Goal: Task Accomplishment & Management: Manage account settings

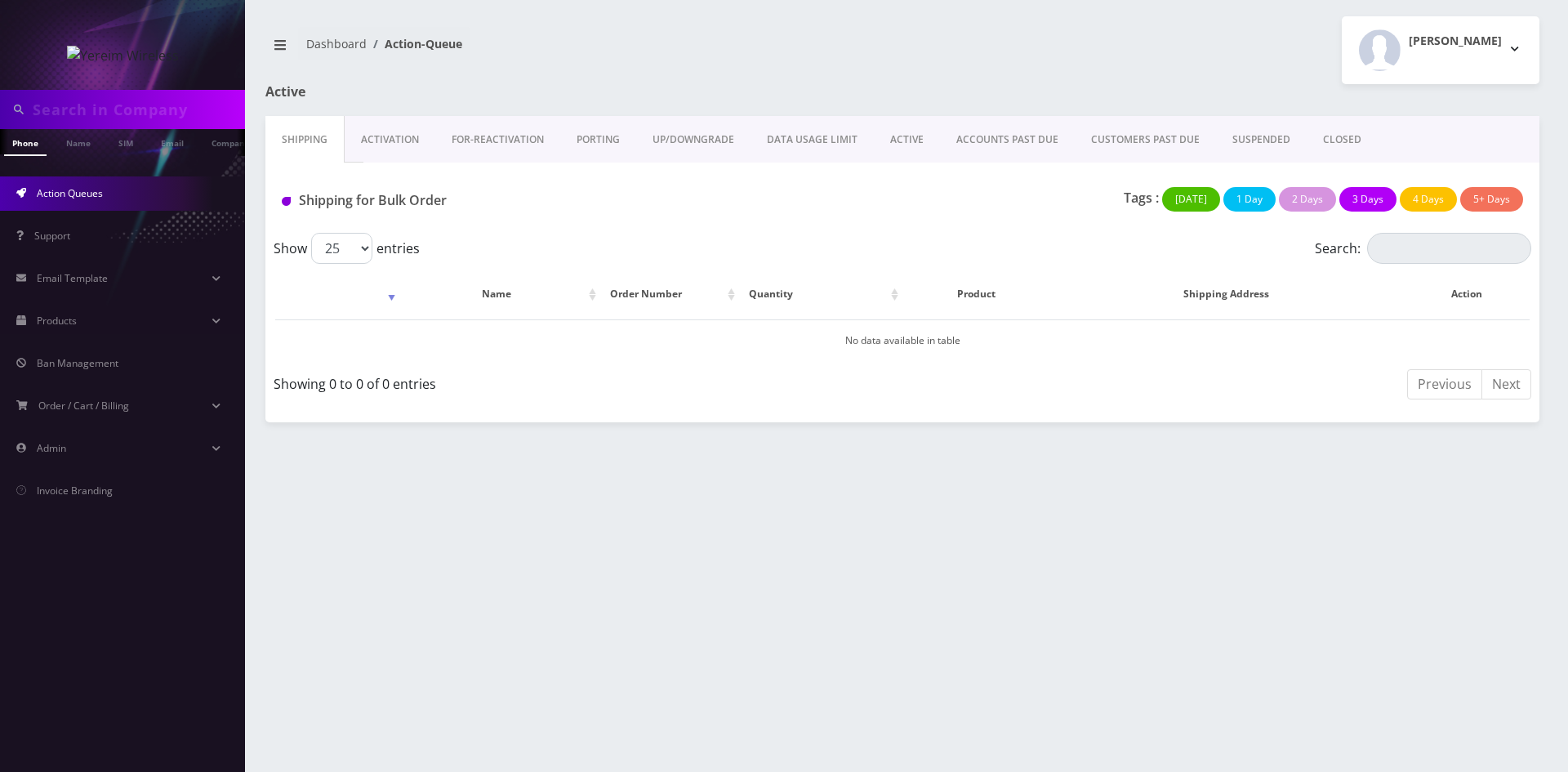
click at [895, 143] on link "ACTIVE" at bounding box center [907, 140] width 66 height 48
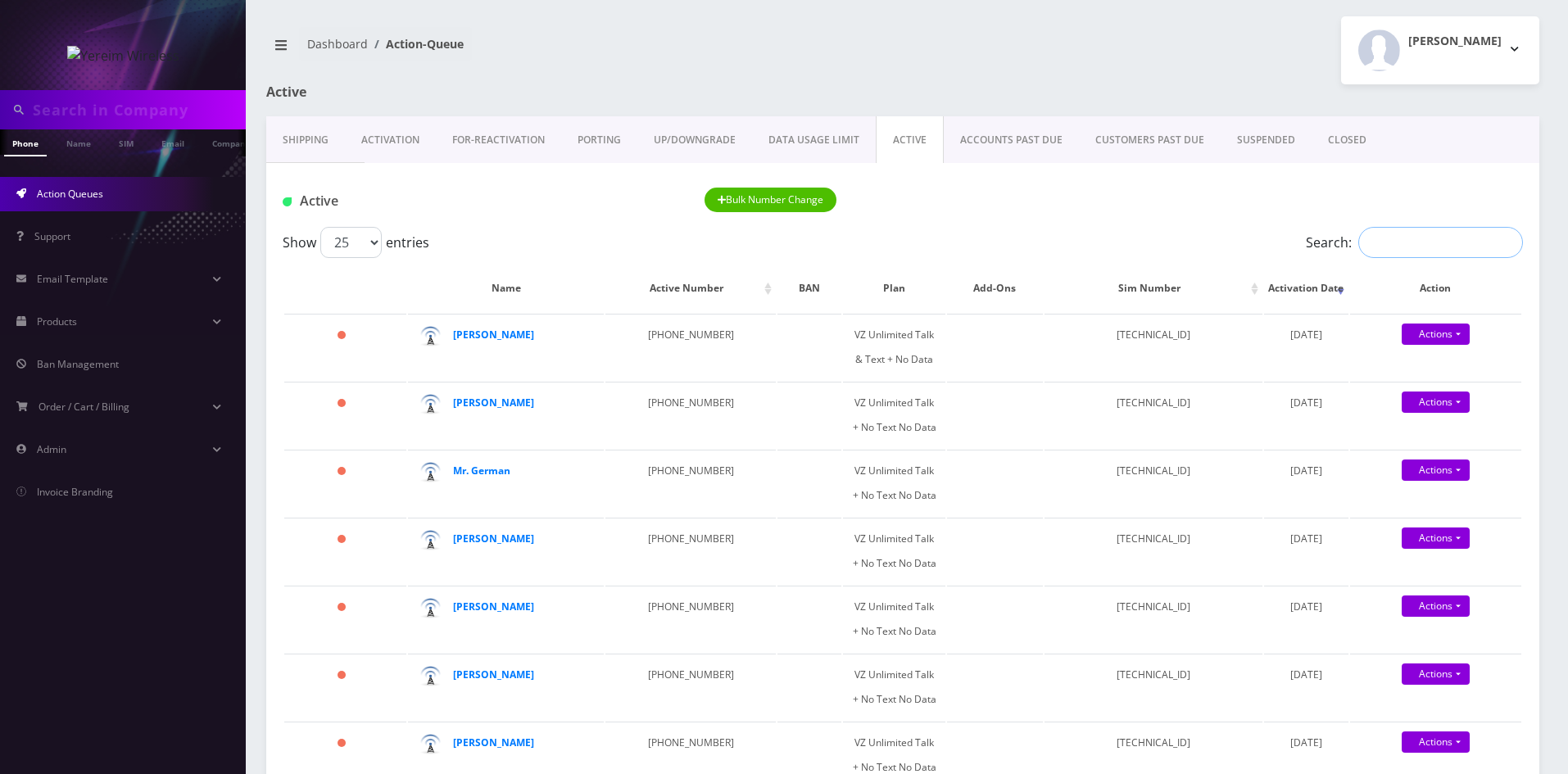
click at [1371, 245] on input "Search:" at bounding box center [1440, 242] width 165 height 31
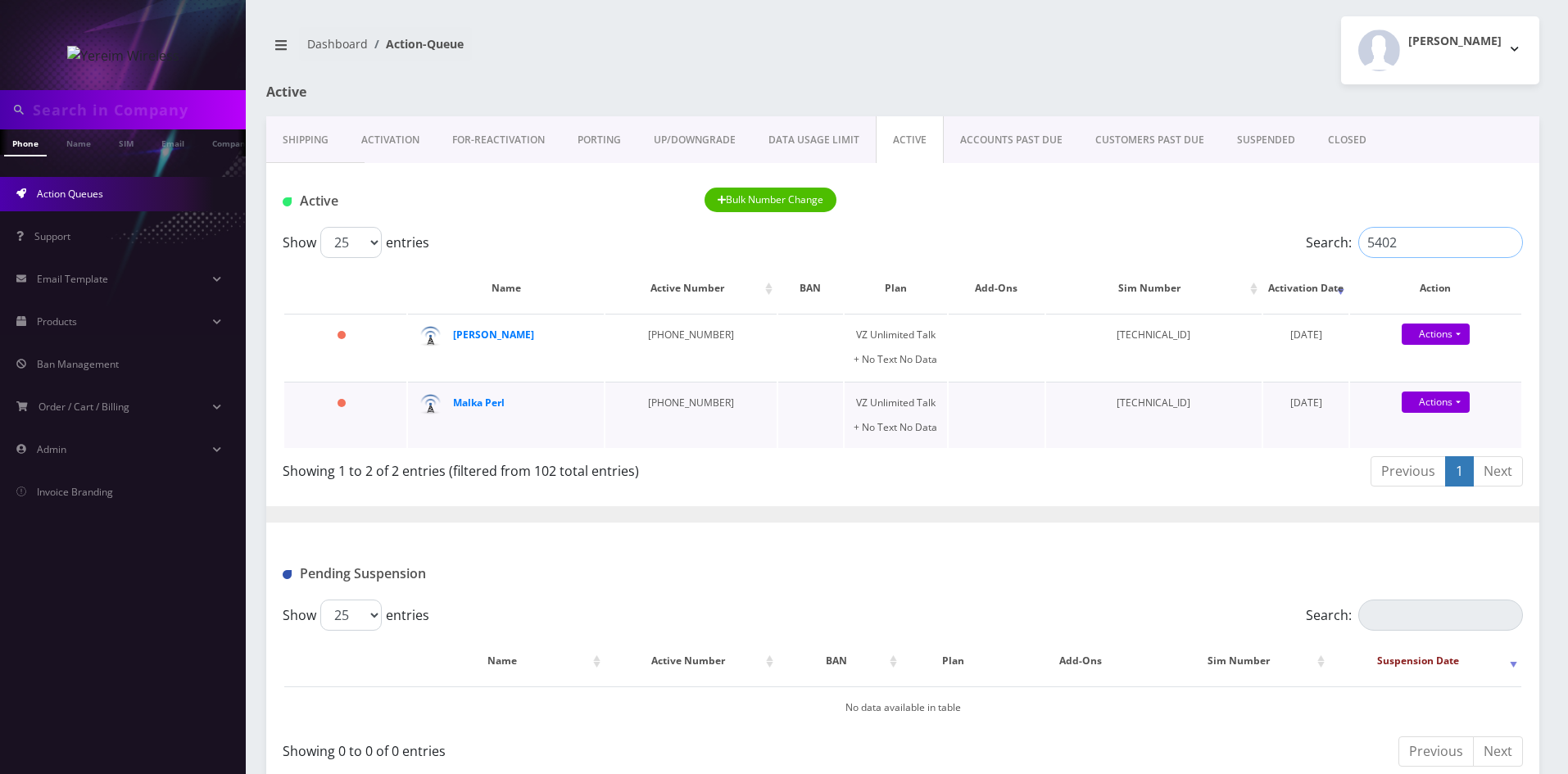
type input "5402"
click at [665, 404] on td "[PHONE_NUMBER]" at bounding box center [690, 415] width 171 height 67
click at [459, 402] on strong "Malka Perl" at bounding box center [478, 403] width 51 height 14
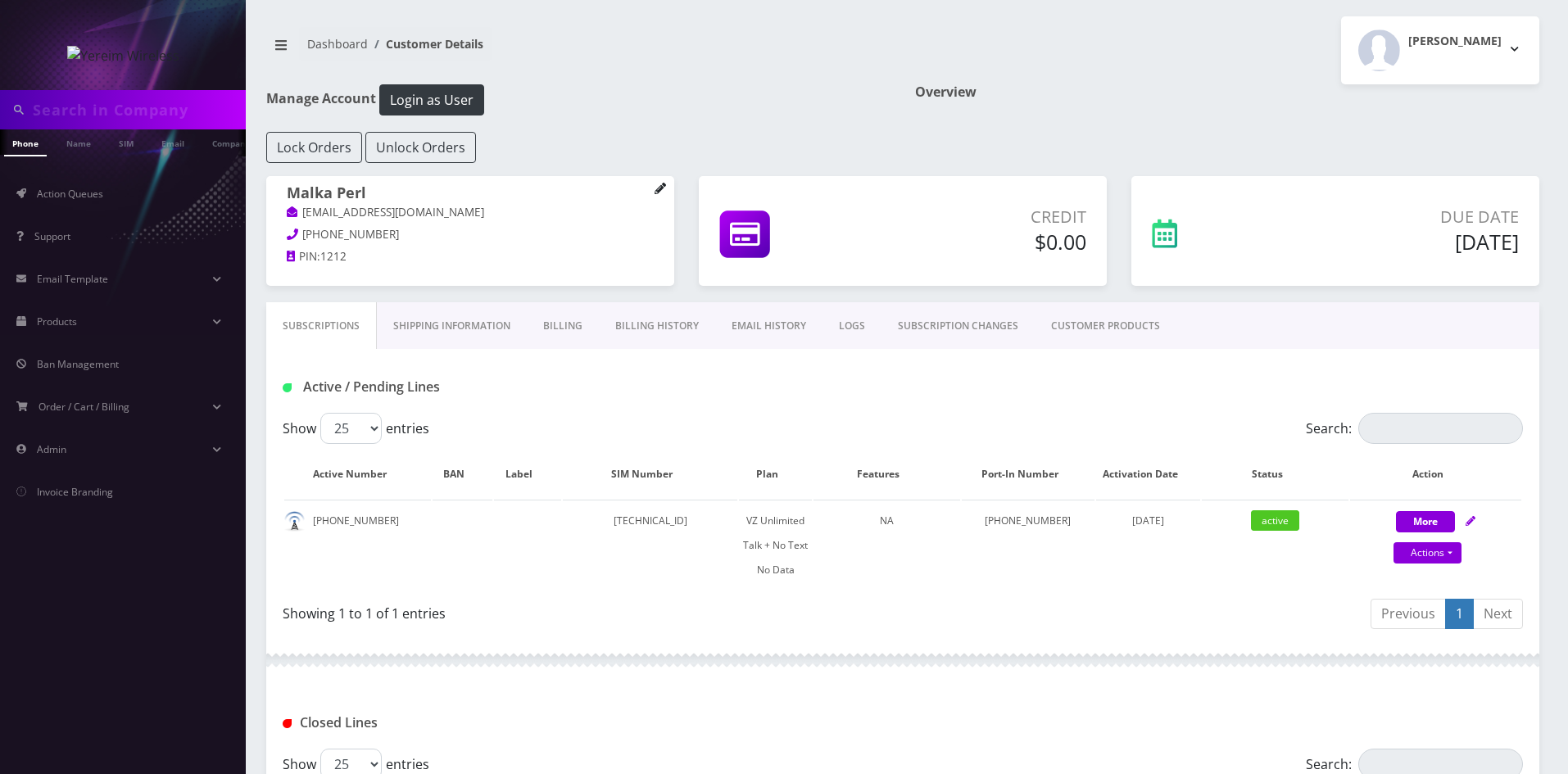
click at [658, 191] on icon at bounding box center [659, 188] width 11 height 11
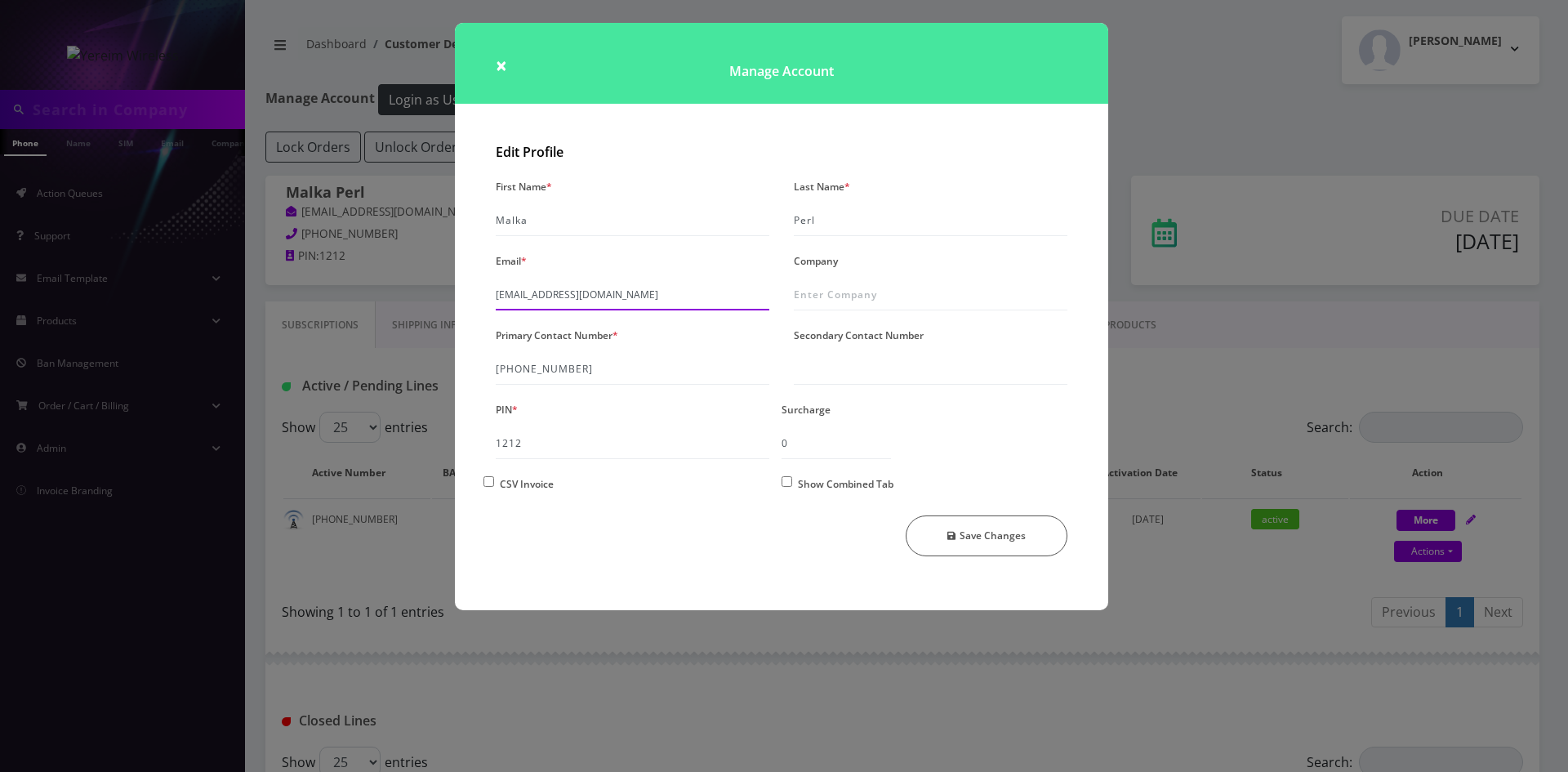
drag, startPoint x: 685, startPoint y: 297, endPoint x: 465, endPoint y: 302, distance: 220.1
click at [465, 302] on div "Edit Profile First Name * [PERSON_NAME] Last Name * Perl Email * [EMAIL_ADDRESS…" at bounding box center [781, 373] width 653 height 474
click at [1257, 103] on div "× Manage Account Edit Profile First Name * [PERSON_NAME] Last Name * Perl Email…" at bounding box center [784, 386] width 1568 height 772
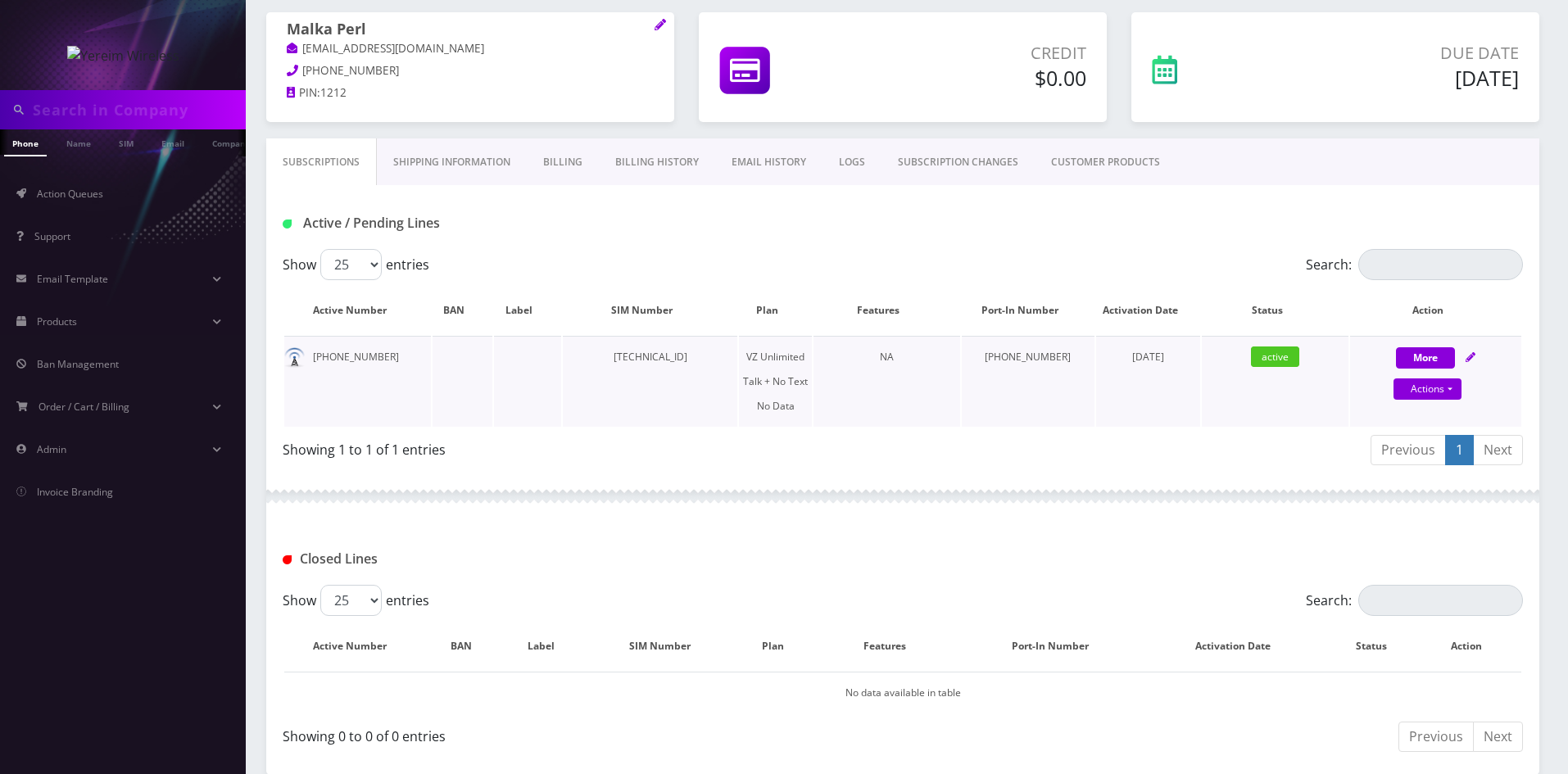
scroll to position [82, 0]
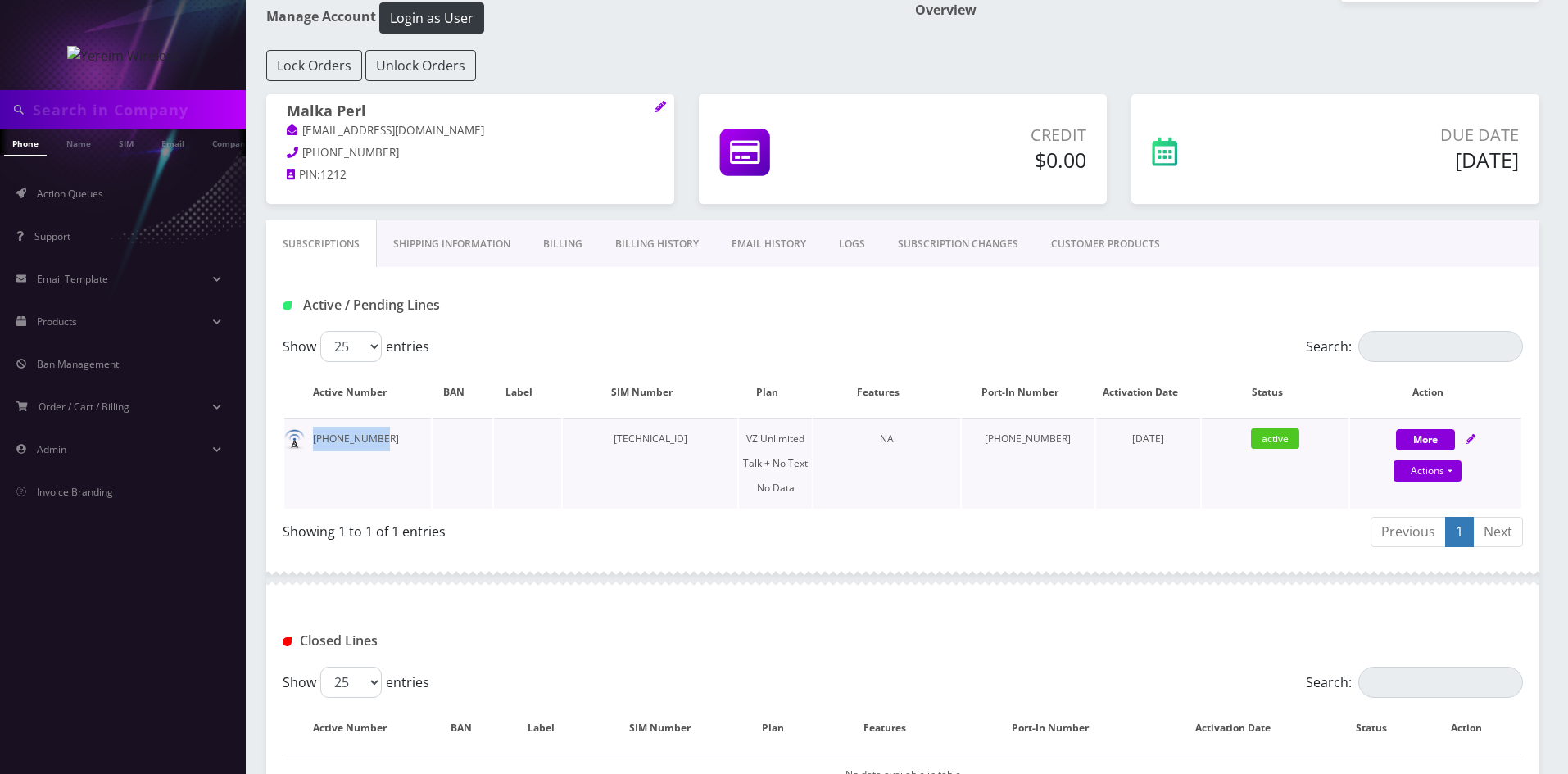
drag, startPoint x: 313, startPoint y: 441, endPoint x: 383, endPoint y: 446, distance: 70.2
click at [383, 446] on td "[PHONE_NUMBER]" at bounding box center [357, 463] width 146 height 91
copy td "[PHONE_NUMBER]"
